Goal: Use online tool/utility: Utilize a website feature to perform a specific function

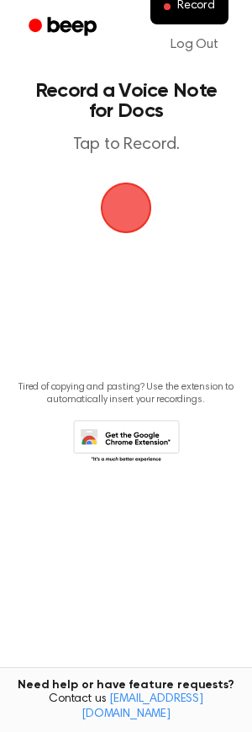
click at [133, 222] on span "button" at bounding box center [126, 207] width 47 height 47
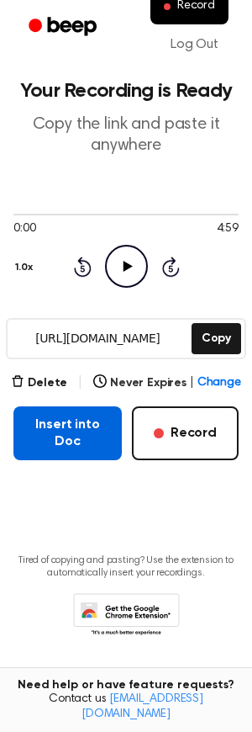
click at [100, 439] on button "Insert into Doc" at bounding box center [67, 434] width 109 height 54
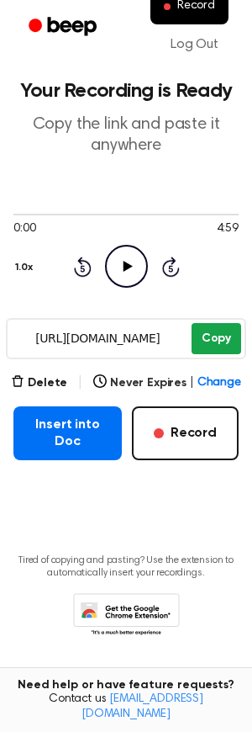
click at [226, 353] on button "Copy" at bounding box center [217, 338] width 50 height 31
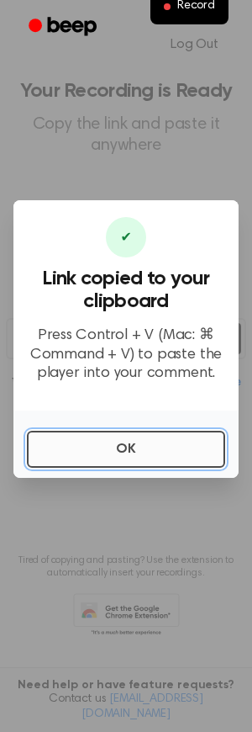
click at [139, 454] on button "OK" at bounding box center [126, 449] width 199 height 37
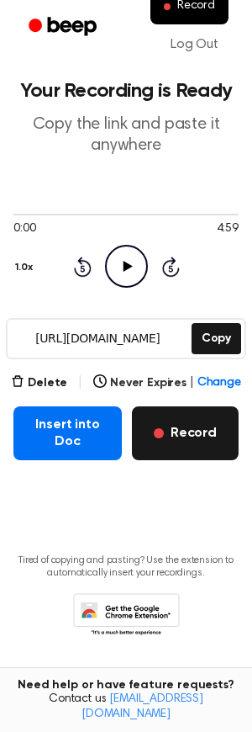
click at [206, 429] on button "Record" at bounding box center [185, 434] width 107 height 54
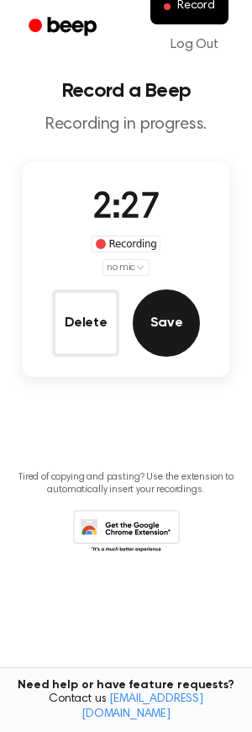
click at [192, 330] on button "Save" at bounding box center [166, 323] width 67 height 67
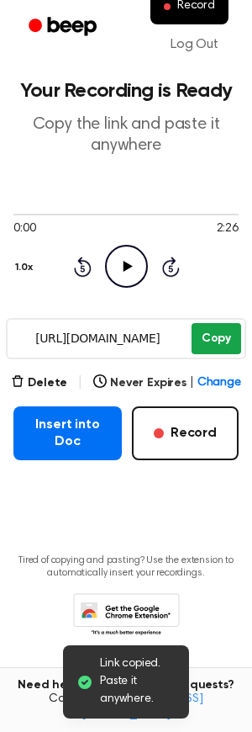
click at [216, 333] on button "Copy" at bounding box center [217, 338] width 50 height 31
click at [214, 341] on button "Copy" at bounding box center [217, 338] width 50 height 31
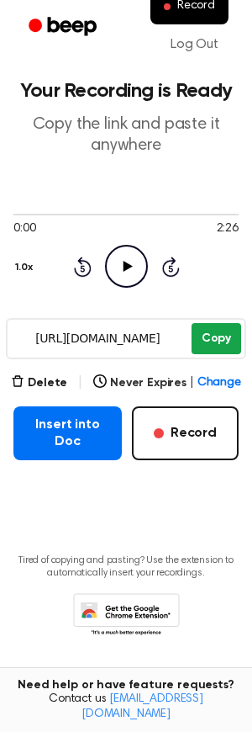
click at [214, 341] on button "Copy" at bounding box center [217, 338] width 50 height 31
